Goal: Transaction & Acquisition: Purchase product/service

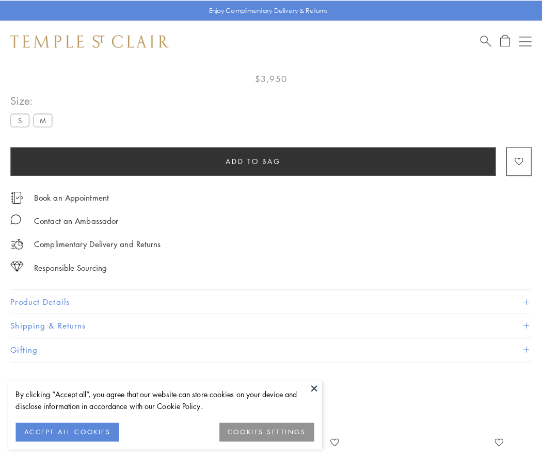
scroll to position [61, 0]
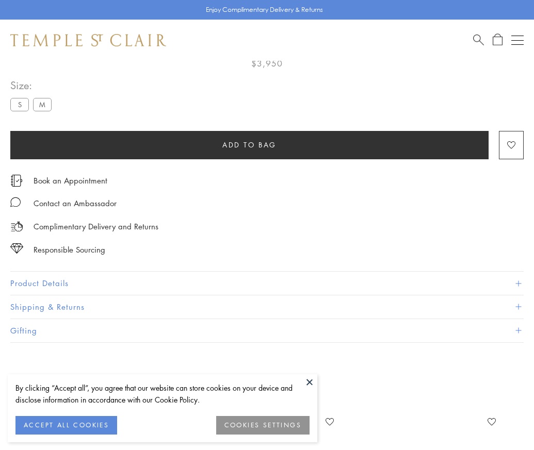
click at [249, 144] on span "Add to bag" at bounding box center [249, 144] width 54 height 11
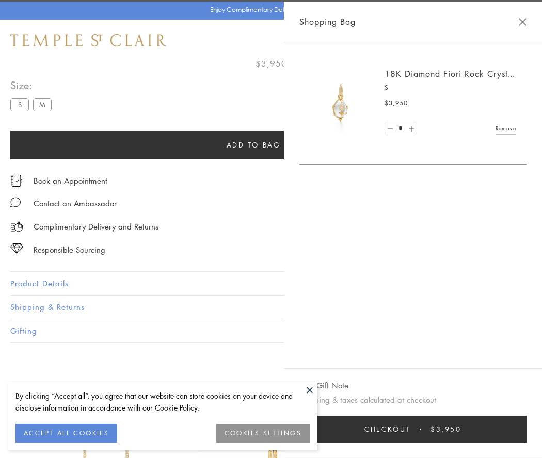
click at [438, 429] on button "Checkout $3,950" at bounding box center [412, 429] width 227 height 27
